Goal: Information Seeking & Learning: Understand process/instructions

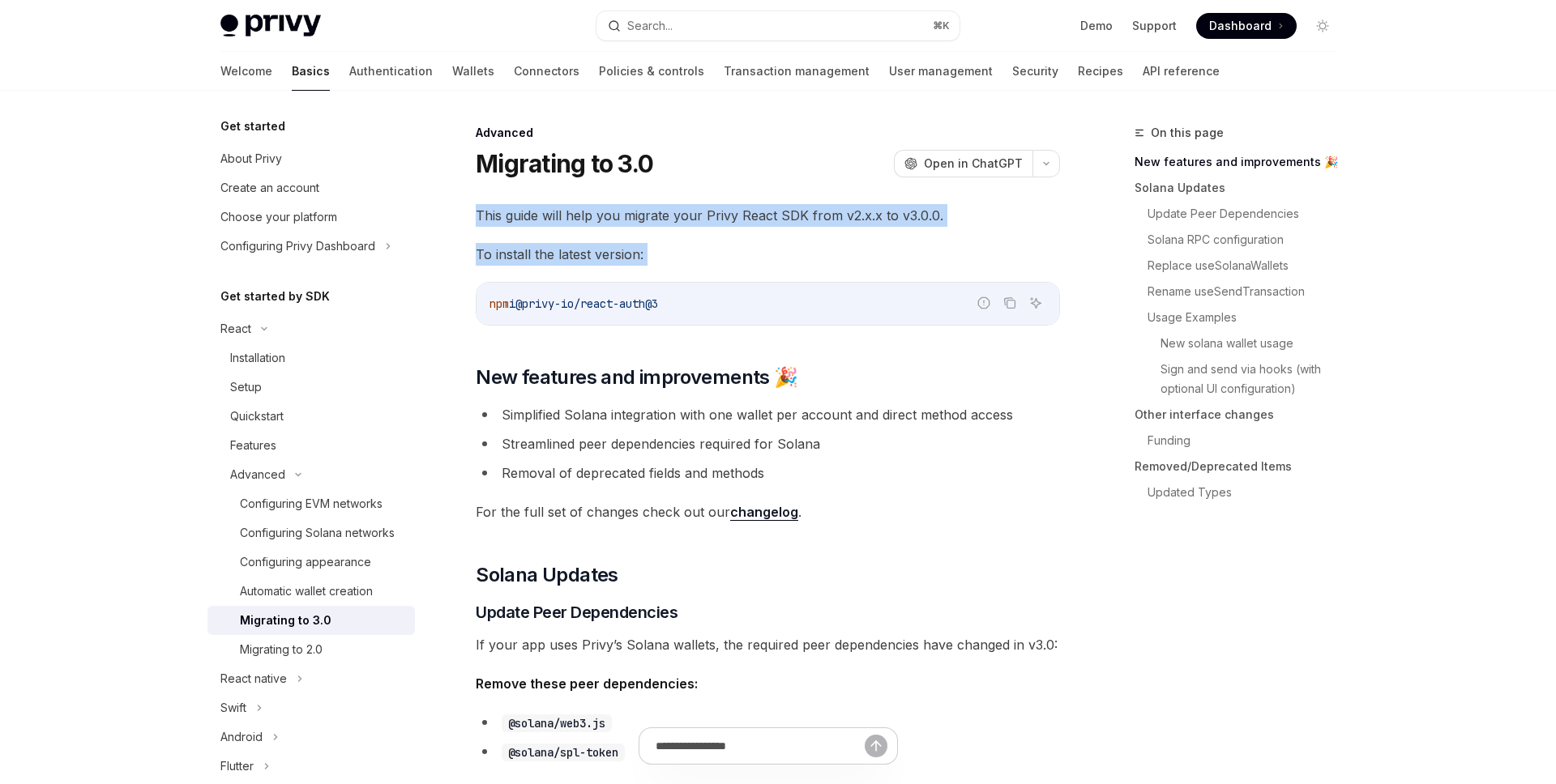
drag, startPoint x: 755, startPoint y: 256, endPoint x: 798, endPoint y: 262, distance: 43.4
click at [800, 261] on span "To install the latest version:" at bounding box center [768, 254] width 585 height 23
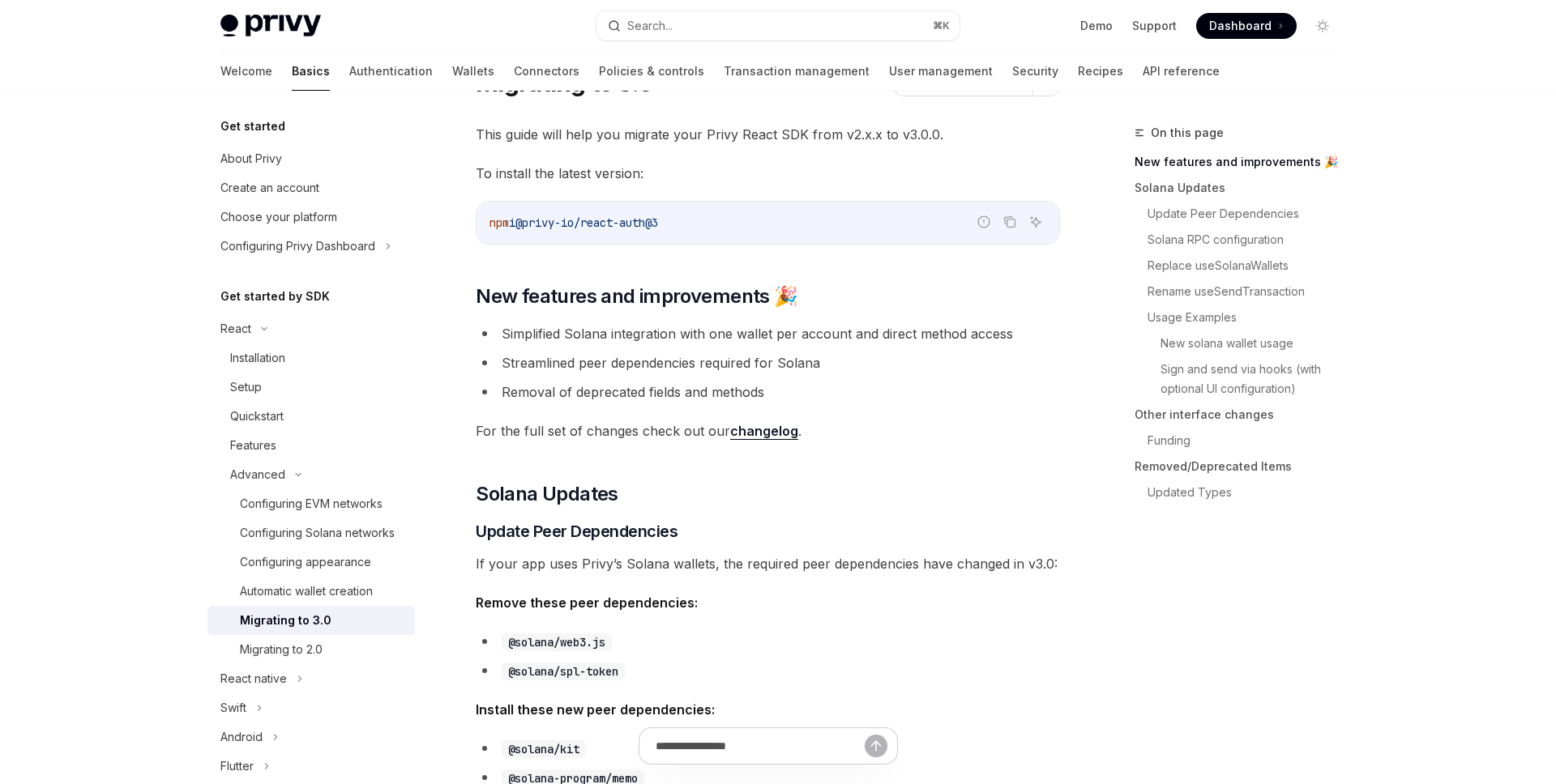
scroll to position [159, 0]
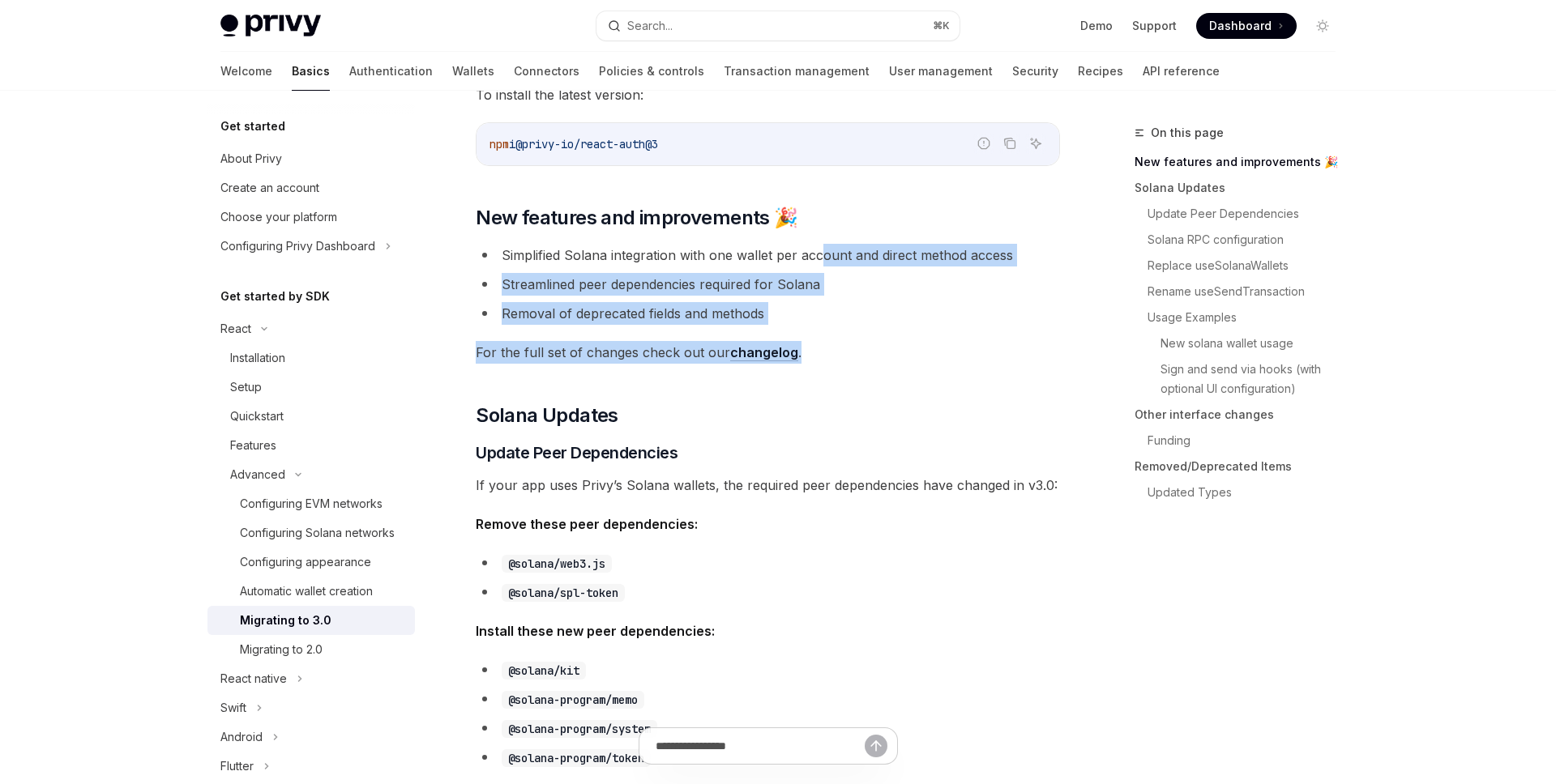
drag, startPoint x: 842, startPoint y: 316, endPoint x: 856, endPoint y: 342, distance: 29.5
click at [859, 342] on span "For the full set of changes check out our changelog ." at bounding box center [768, 353] width 585 height 23
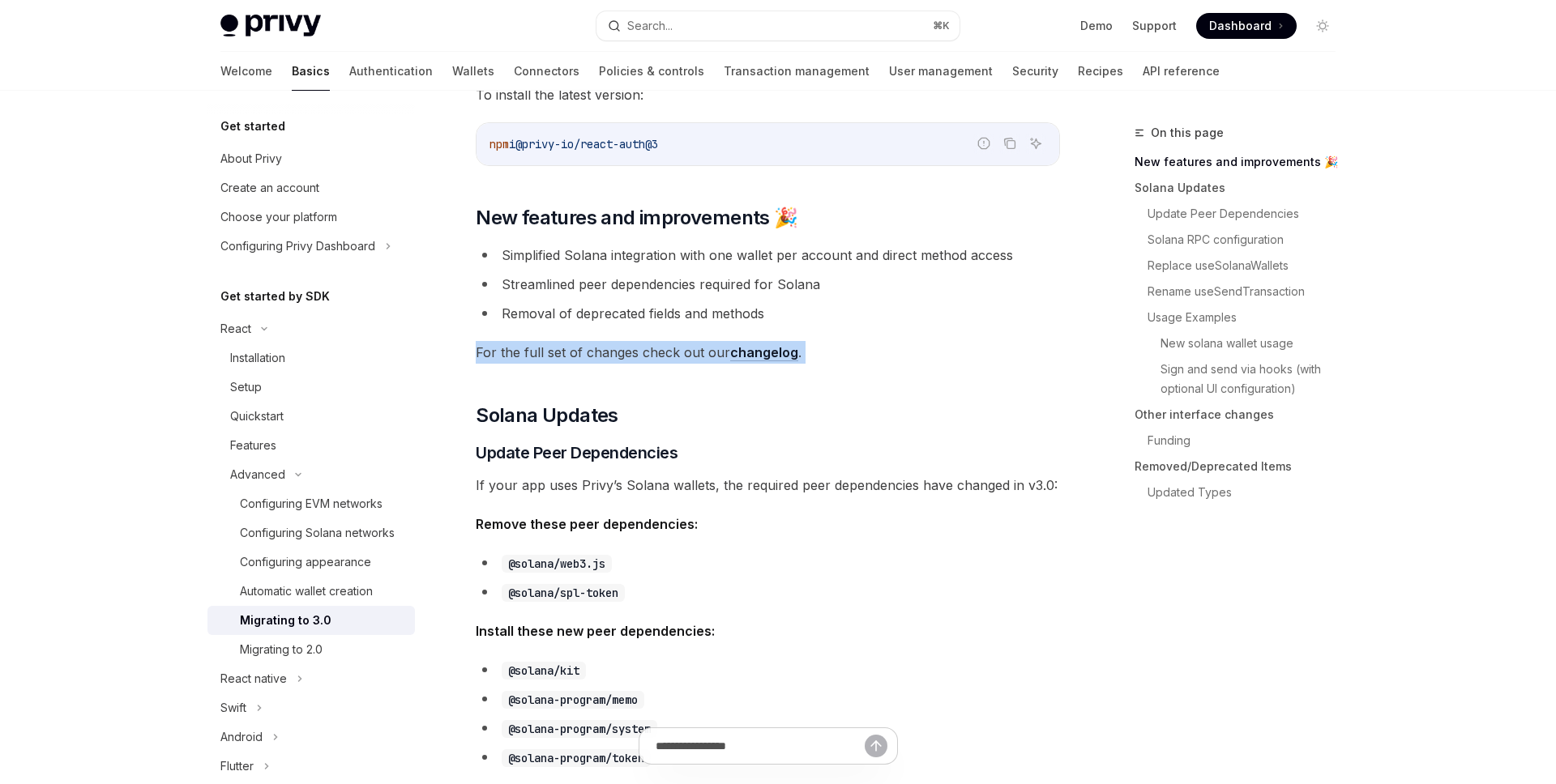
drag, startPoint x: 641, startPoint y: 361, endPoint x: 639, endPoint y: 327, distance: 34.1
drag, startPoint x: 769, startPoint y: 295, endPoint x: 815, endPoint y: 295, distance: 46.0
click at [779, 296] on ul "Simplified Solana integration with one wallet per account and direct method acc…" at bounding box center [768, 284] width 585 height 81
drag, startPoint x: 906, startPoint y: 312, endPoint x: 911, endPoint y: 323, distance: 12.1
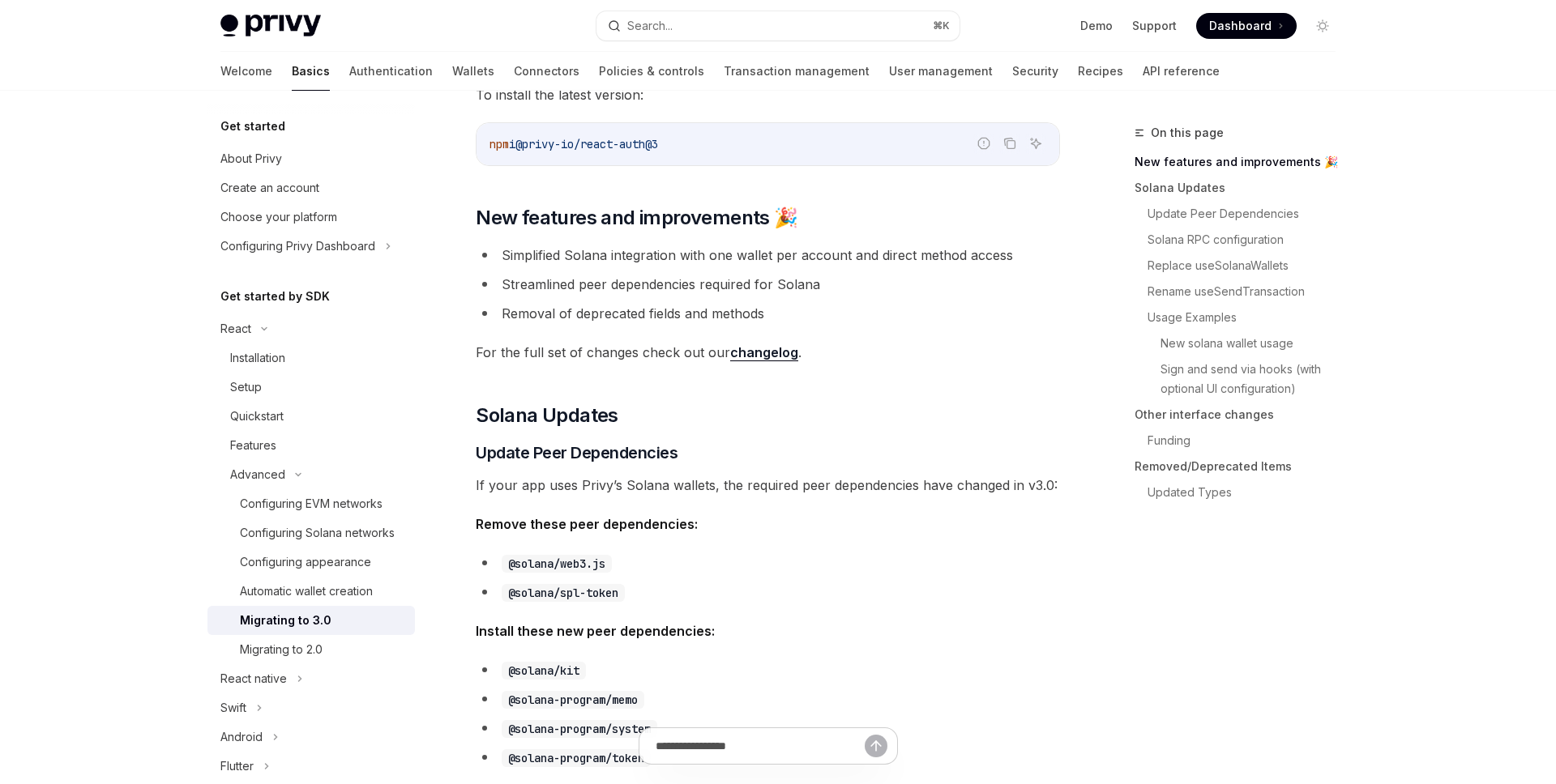
click at [911, 316] on li "Removal of deprecated fields and methods" at bounding box center [768, 314] width 585 height 23
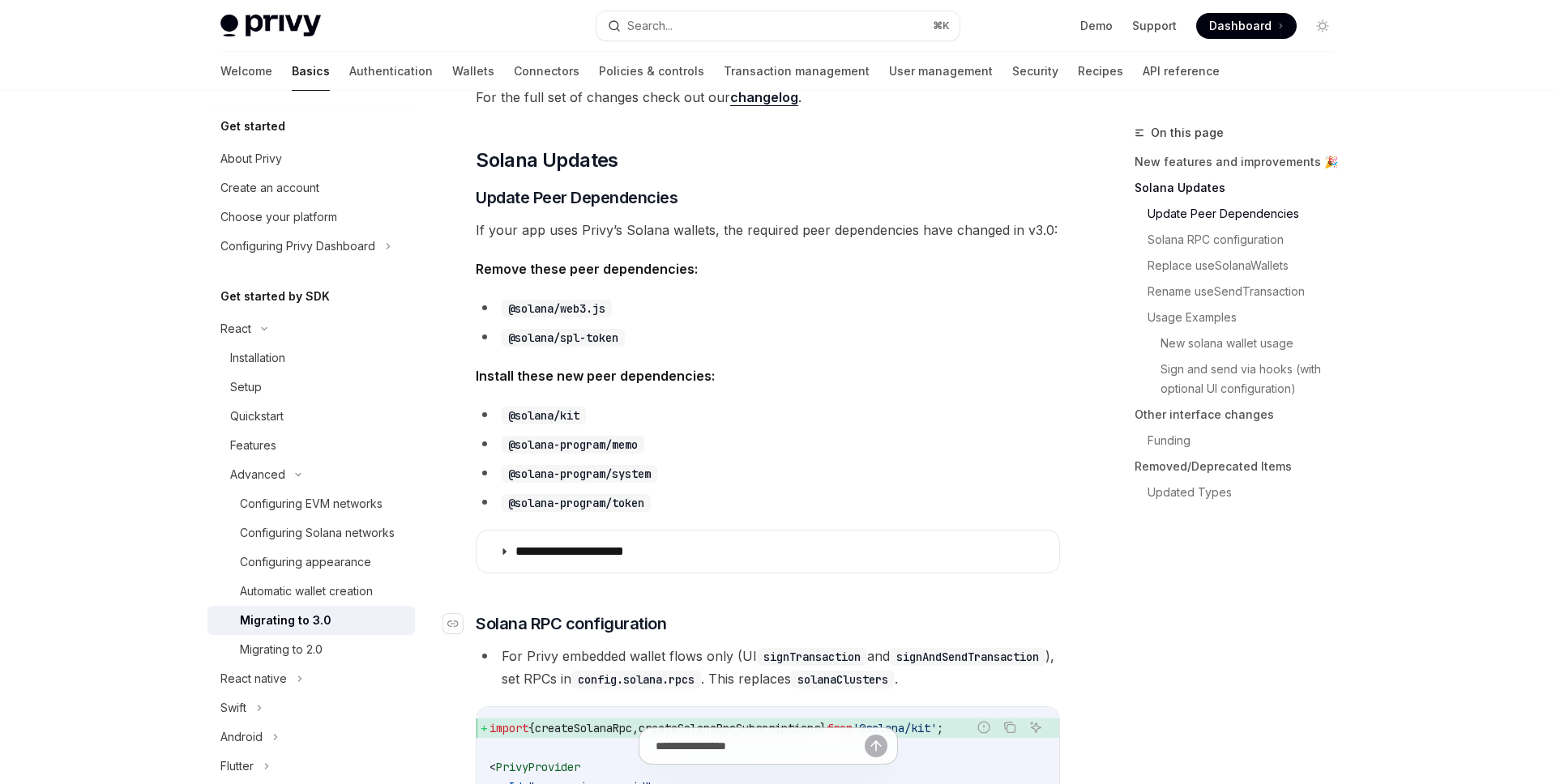
scroll to position [590, 0]
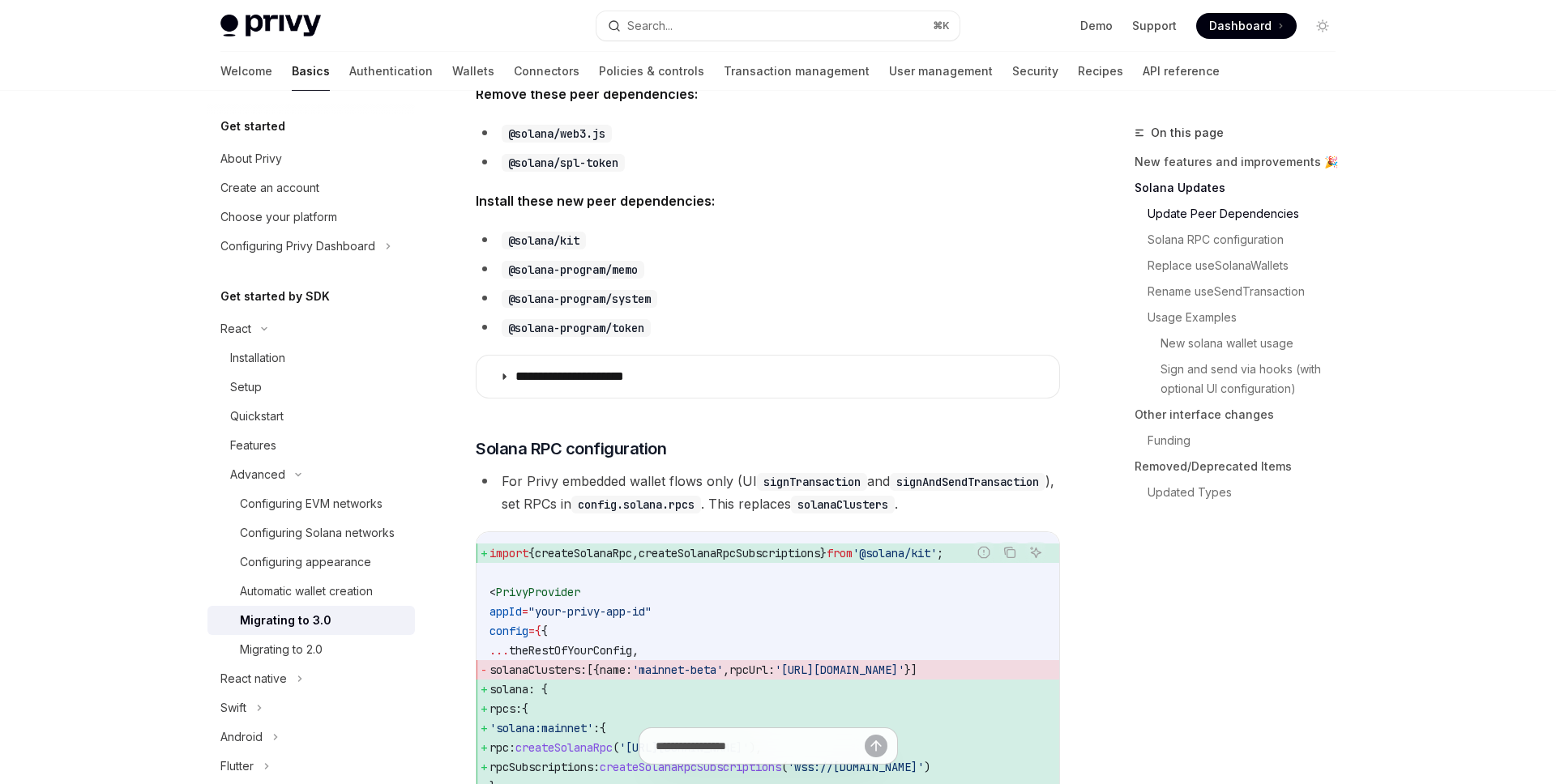
click at [931, 328] on li "@solana-program/token" at bounding box center [768, 328] width 585 height 23
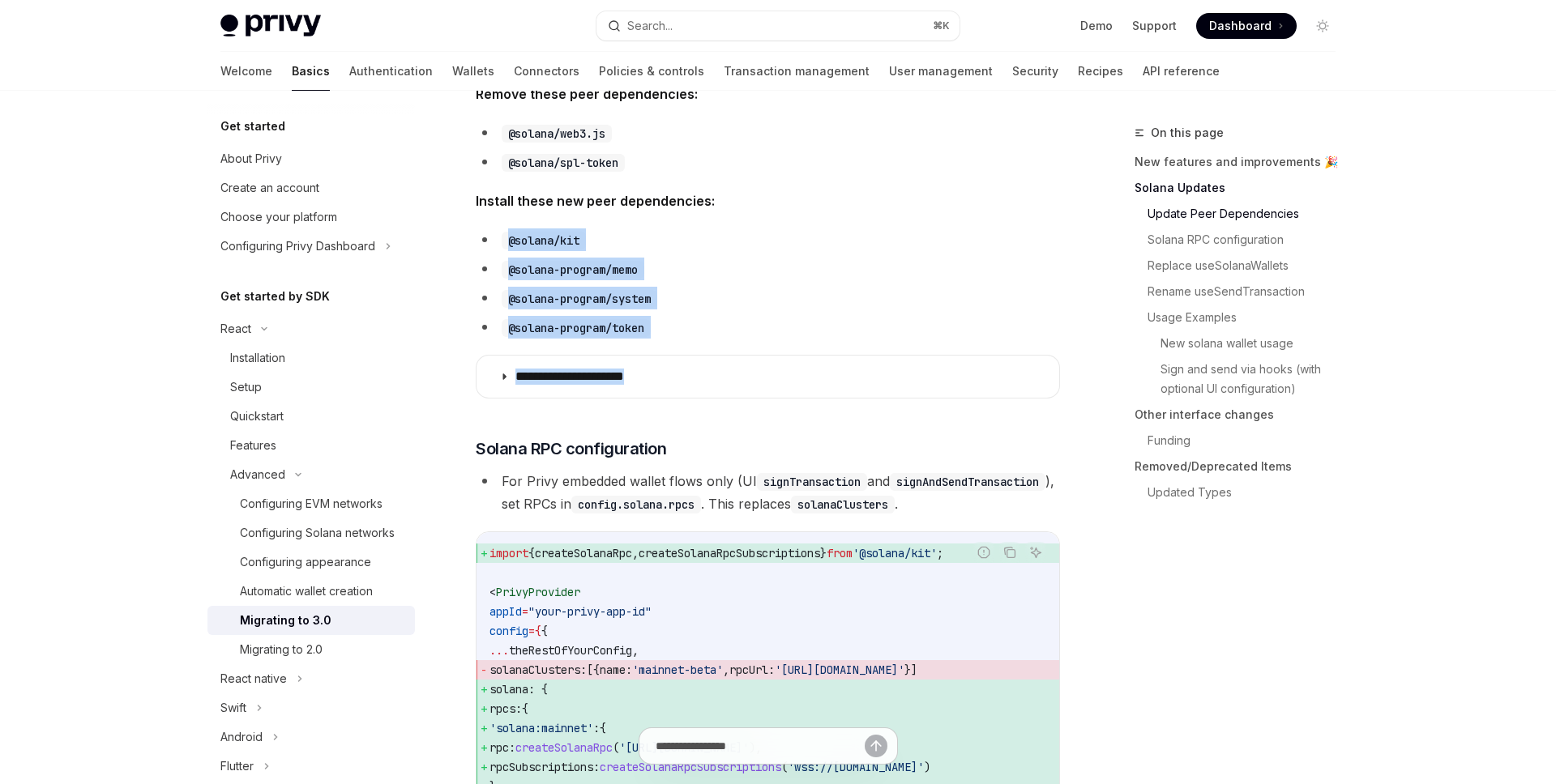
drag, startPoint x: 897, startPoint y: 384, endPoint x: 925, endPoint y: 305, distance: 83.8
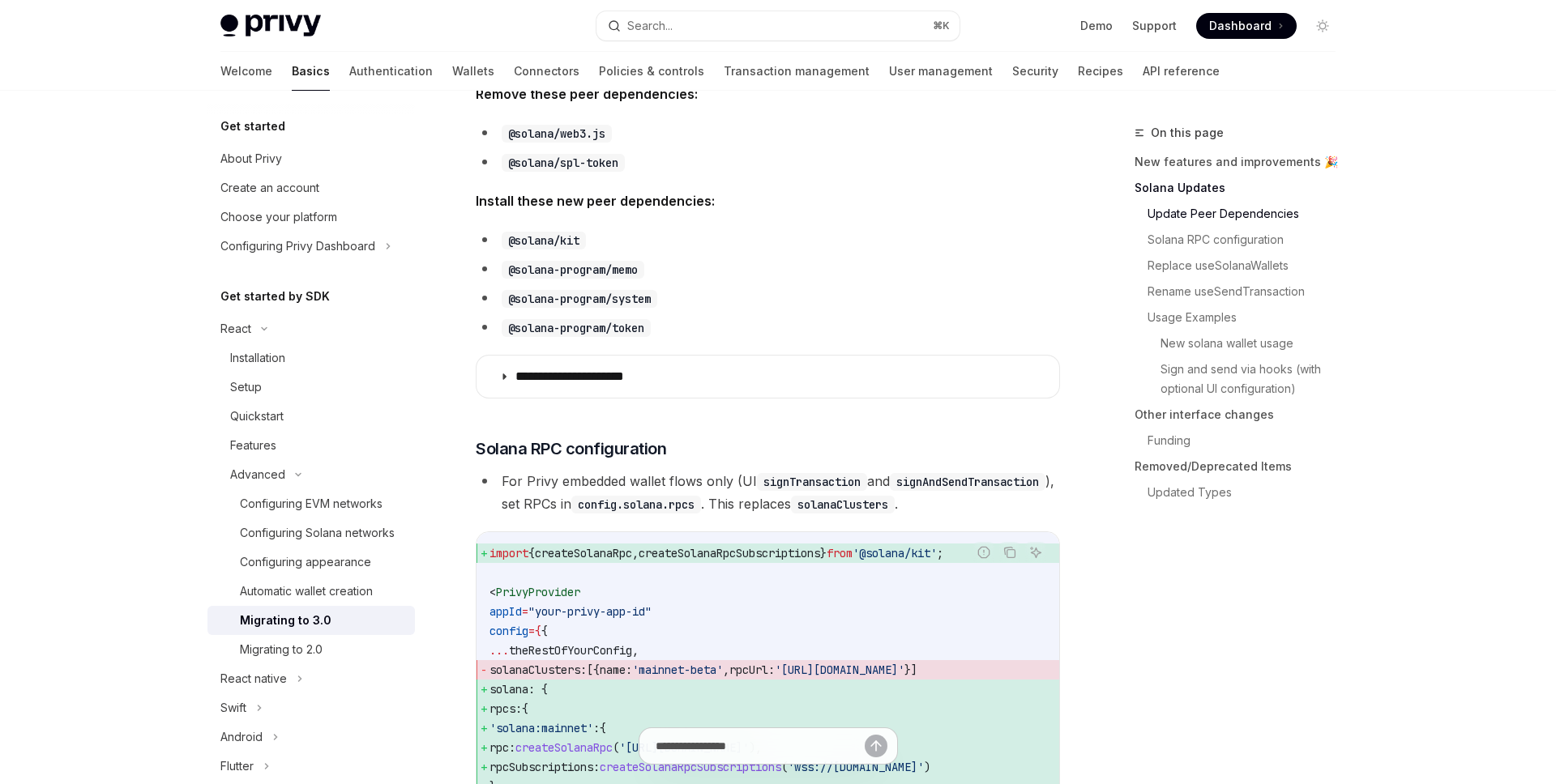
drag, startPoint x: 925, startPoint y: 301, endPoint x: 917, endPoint y: 305, distance: 8.9
click at [924, 304] on li "@solana-program/system" at bounding box center [768, 298] width 585 height 23
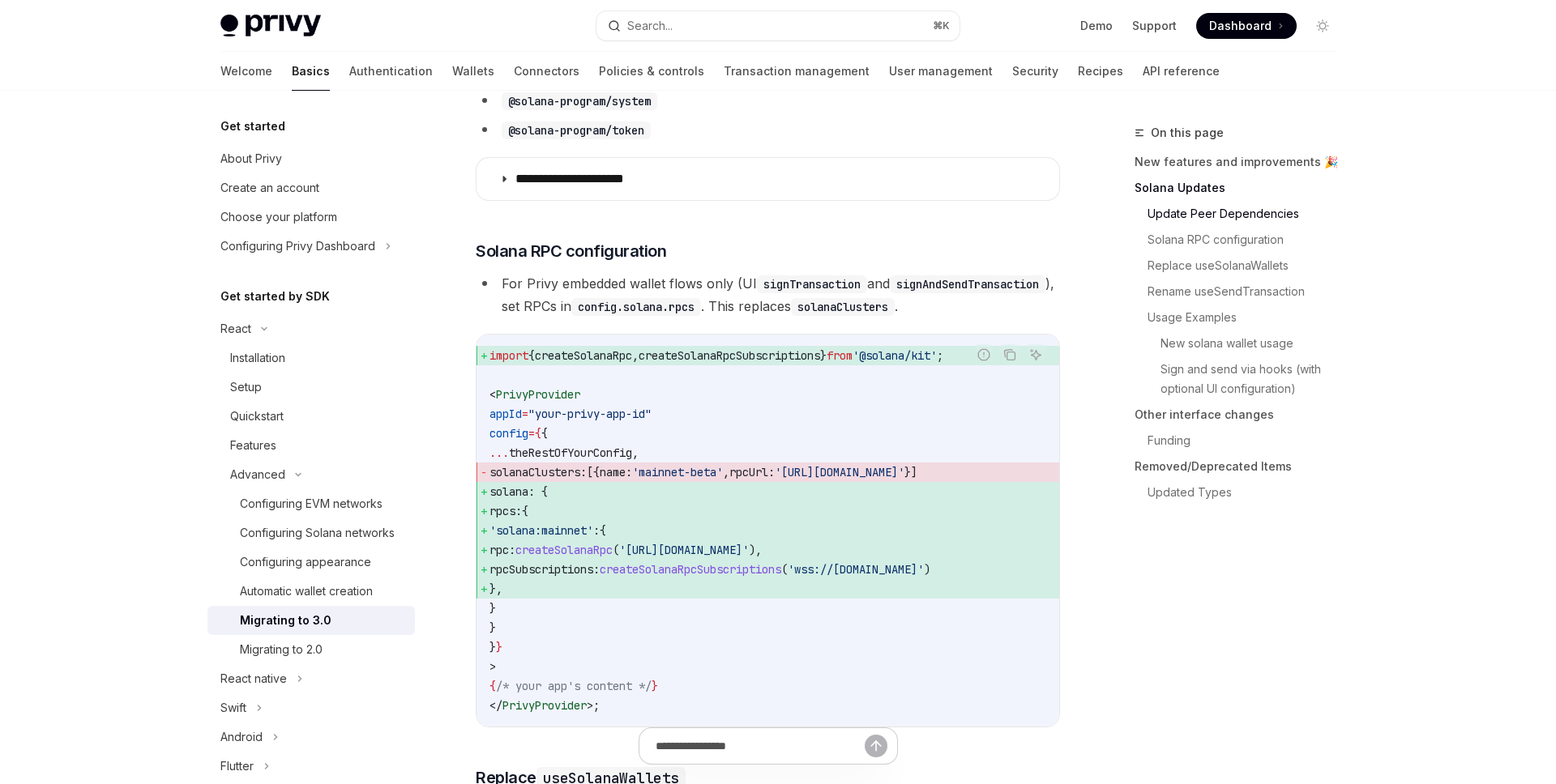
scroll to position [1171, 0]
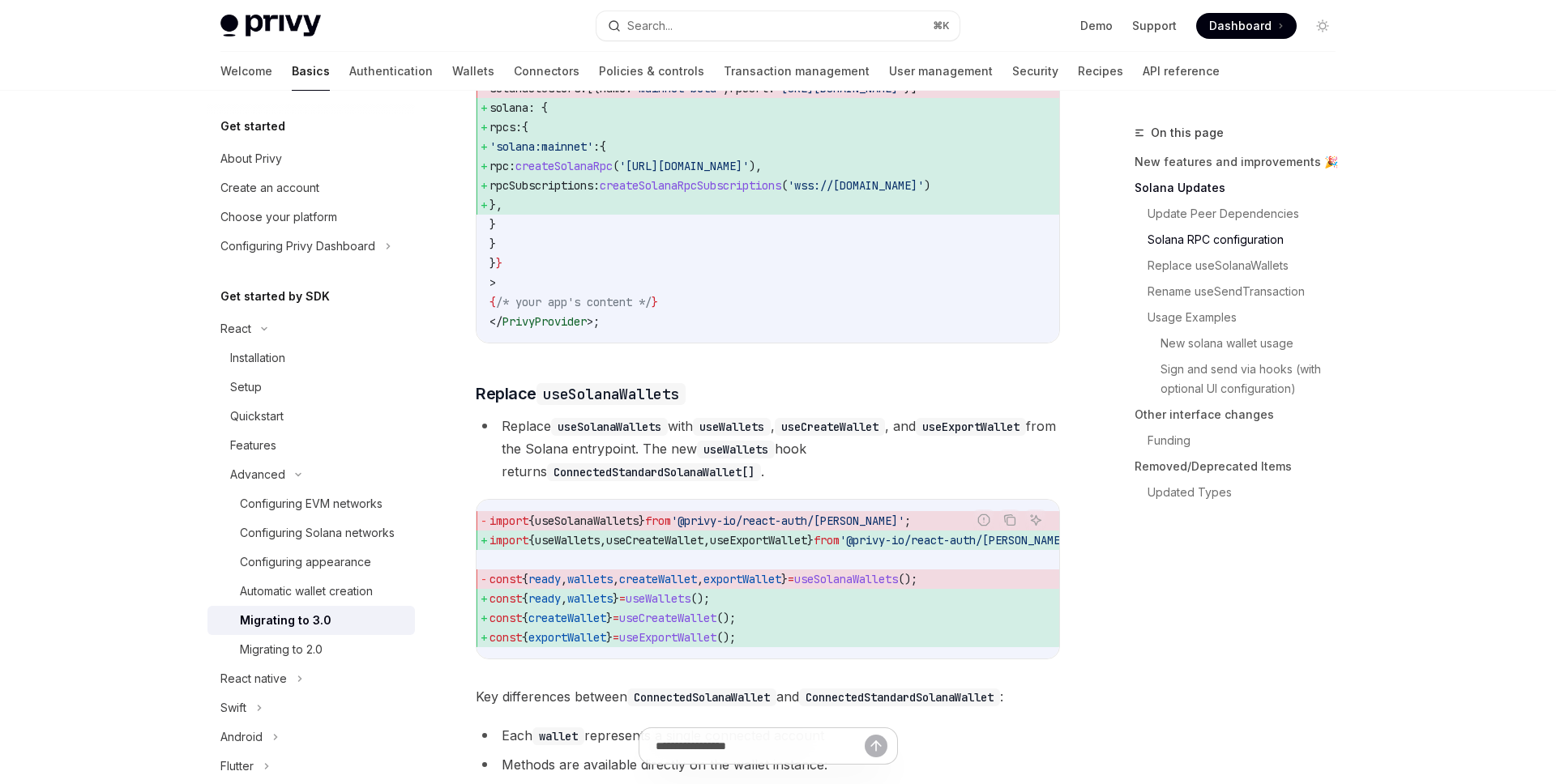
drag, startPoint x: 1073, startPoint y: 392, endPoint x: 1092, endPoint y: 555, distance: 164.1
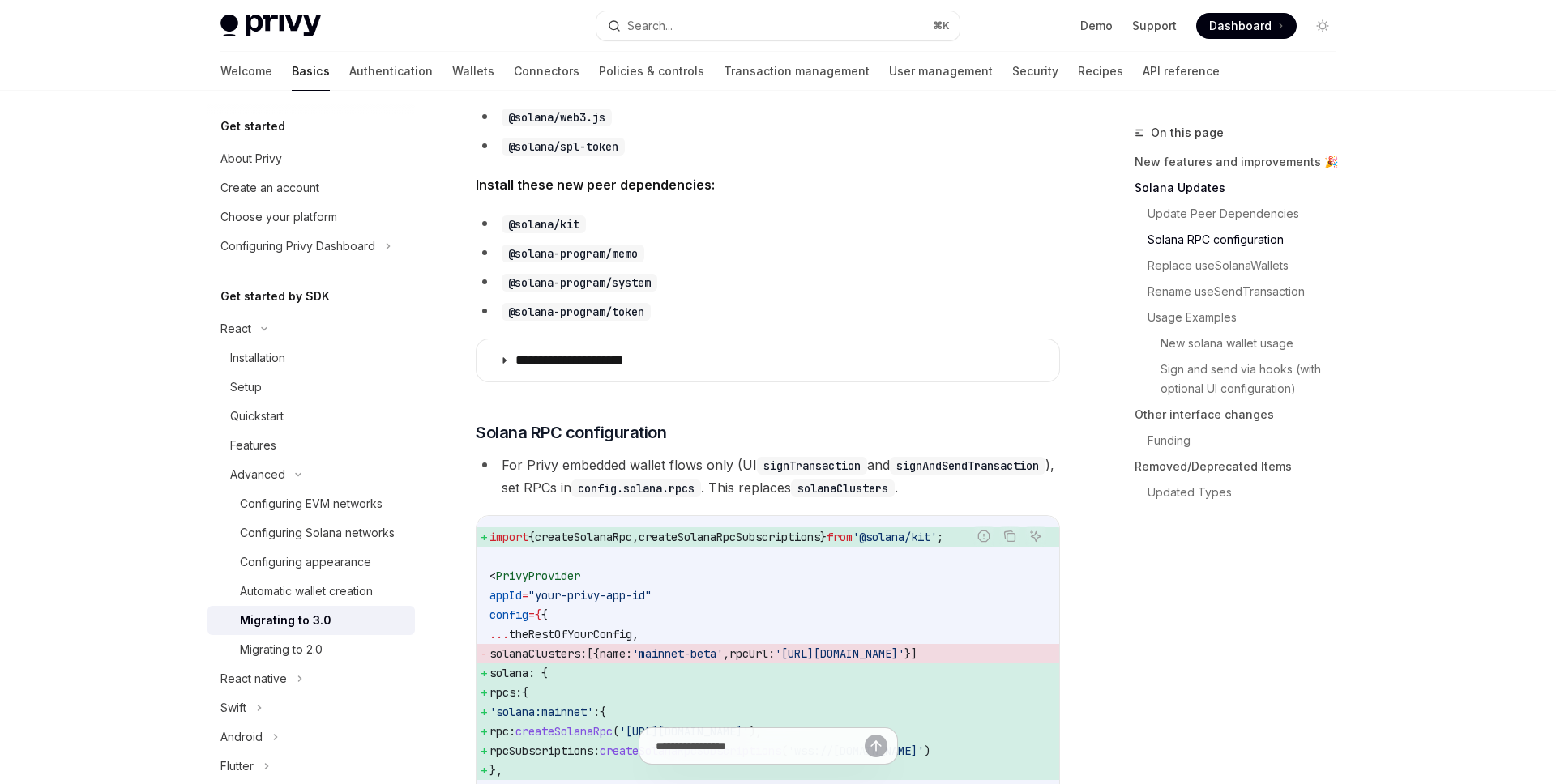
scroll to position [0, 0]
